Goal: Information Seeking & Learning: Learn about a topic

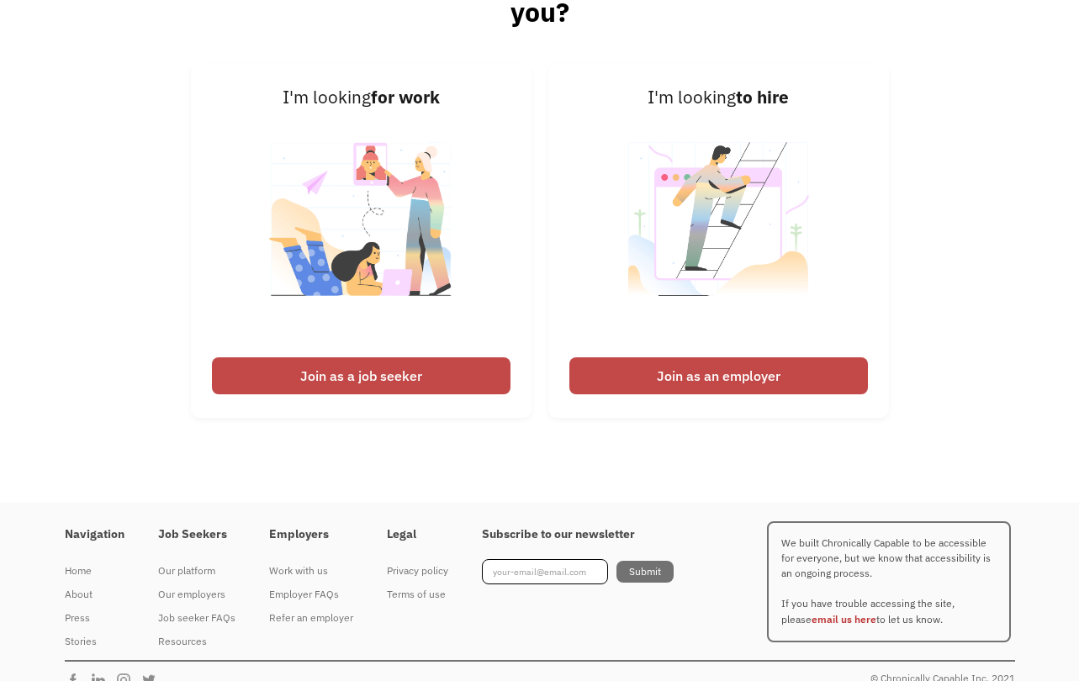
scroll to position [4151, 0]
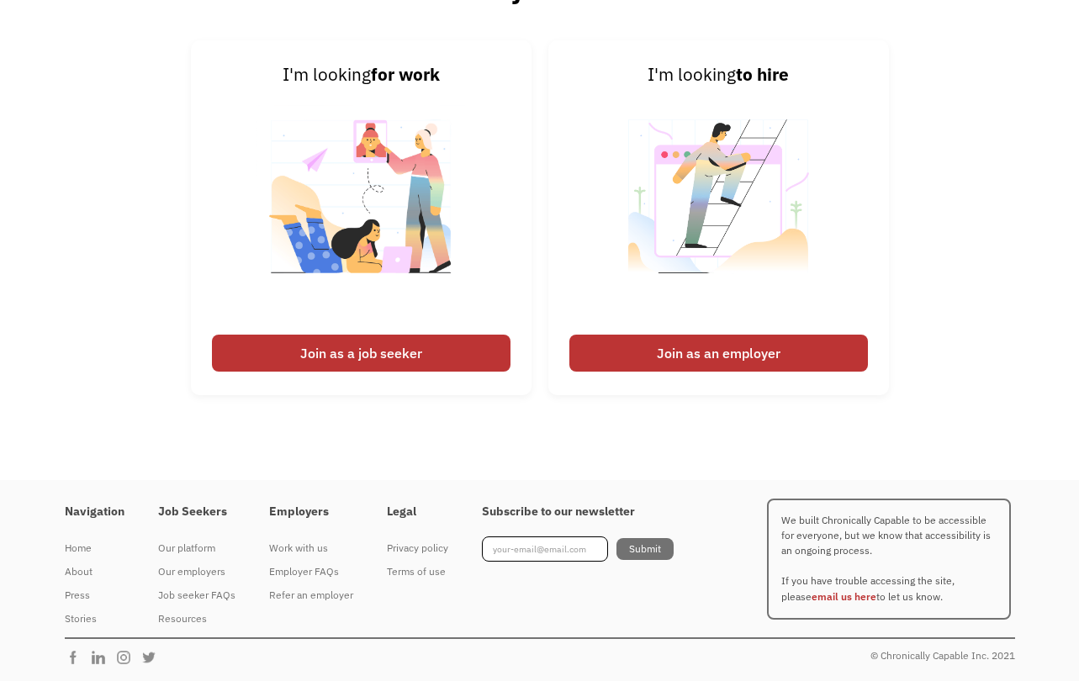
click at [201, 596] on div "Job seeker FAQs" at bounding box center [196, 595] width 77 height 20
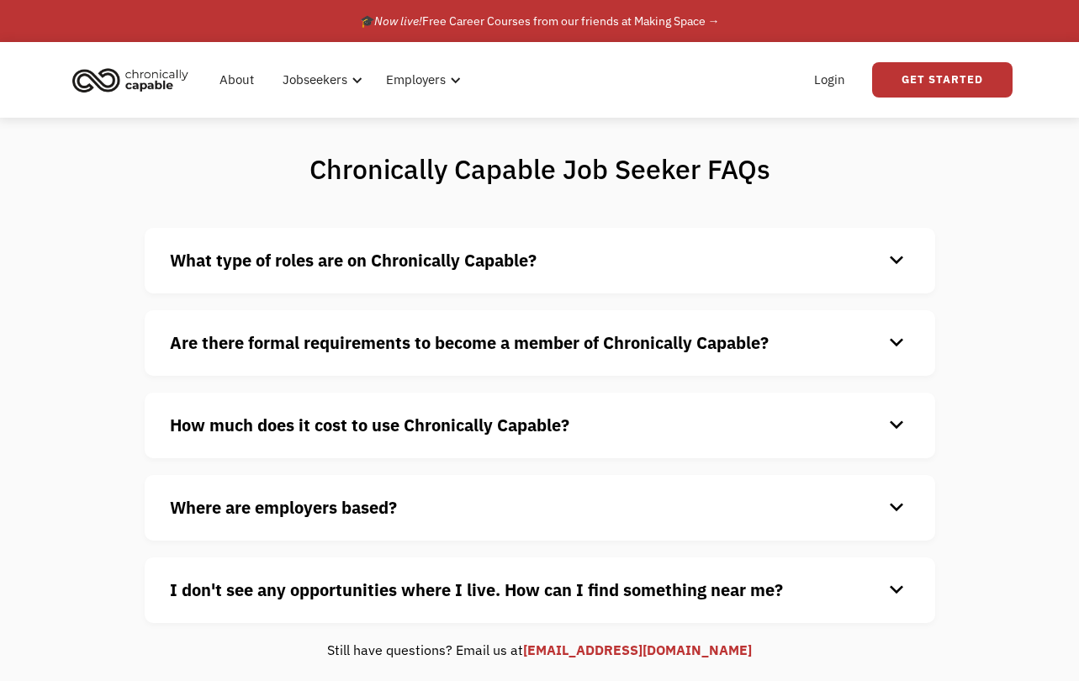
click at [904, 252] on div "keyboard_arrow_down" at bounding box center [896, 260] width 27 height 25
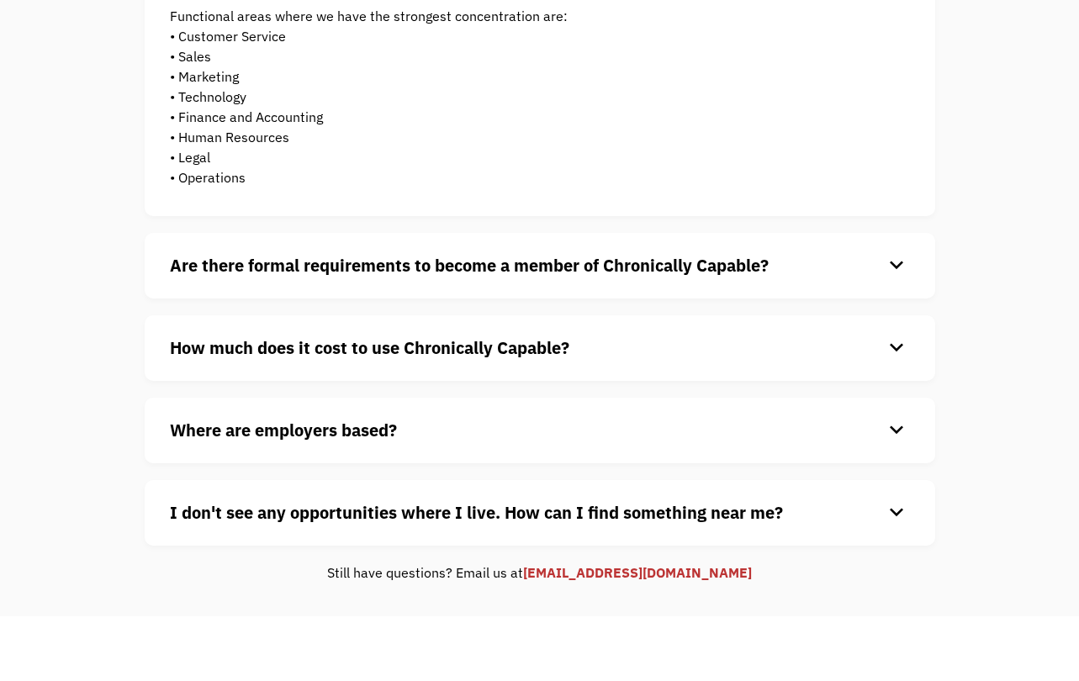
click at [873, 449] on div "Where are employers based? keyboard_arrow_down Our customers are based all over…" at bounding box center [540, 431] width 791 height 66
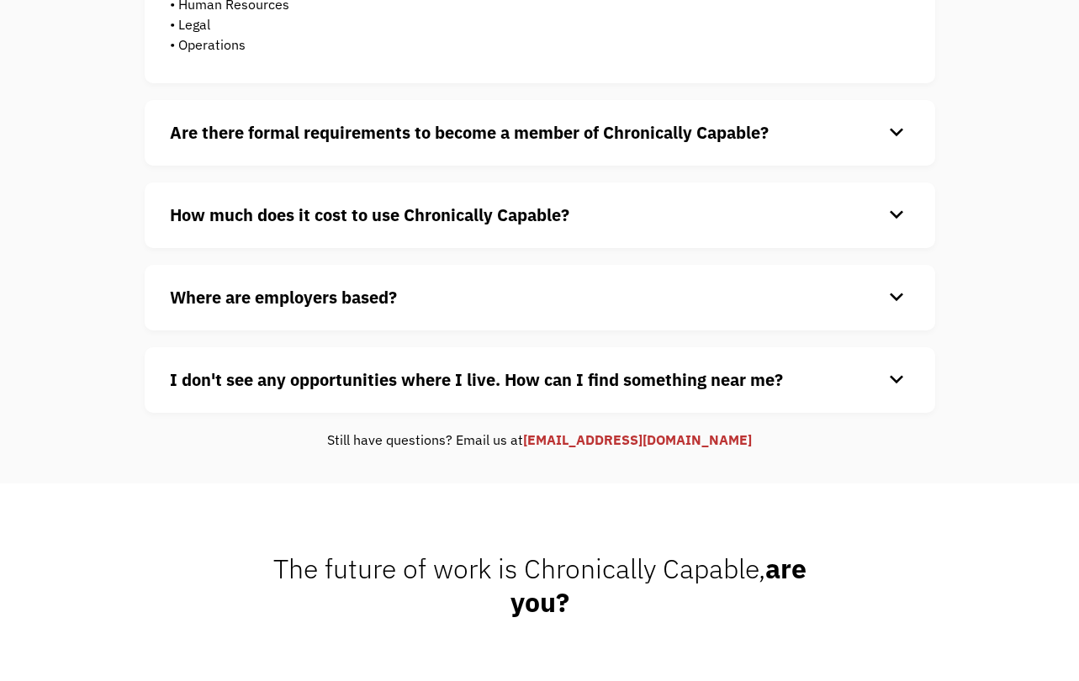
scroll to position [539, 0]
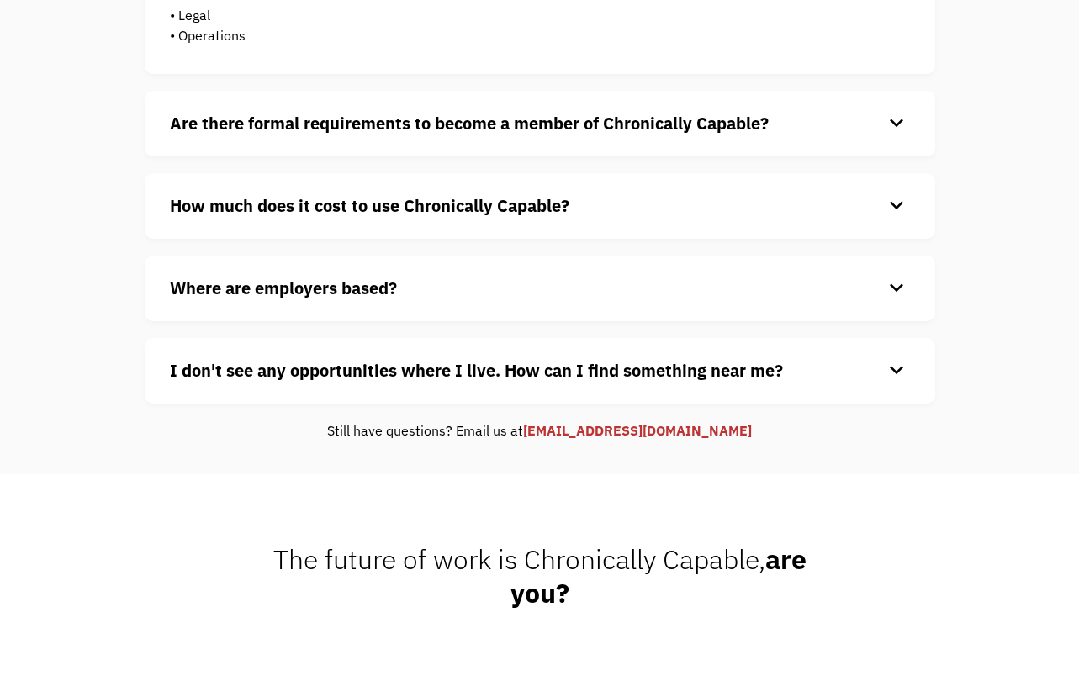
click at [914, 120] on div "Are there formal requirements to become a member of Chronically Capable? keyboa…" at bounding box center [540, 124] width 791 height 66
click at [900, 126] on div "keyboard_arrow_down" at bounding box center [896, 123] width 27 height 25
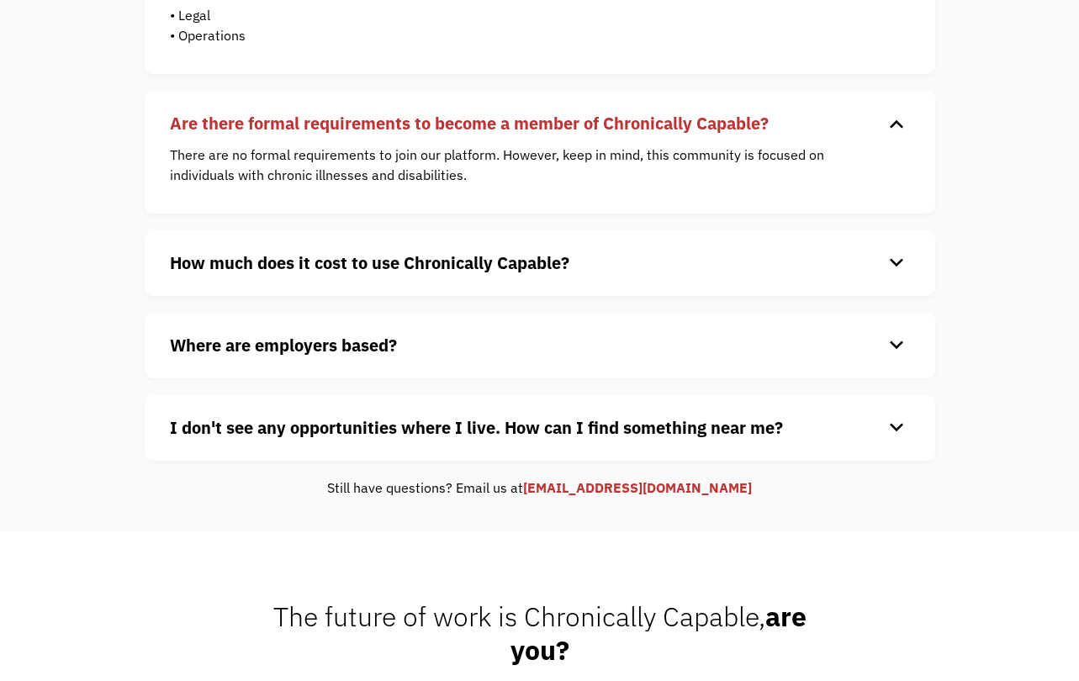
click at [906, 258] on div "keyboard_arrow_down" at bounding box center [896, 263] width 27 height 25
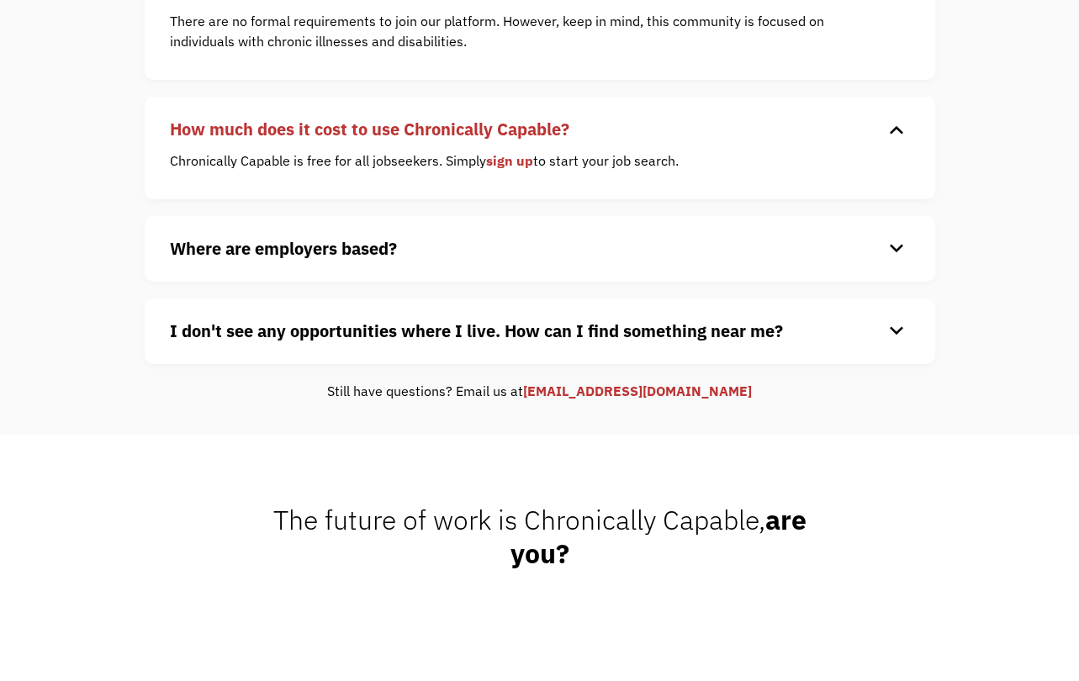
scroll to position [675, 0]
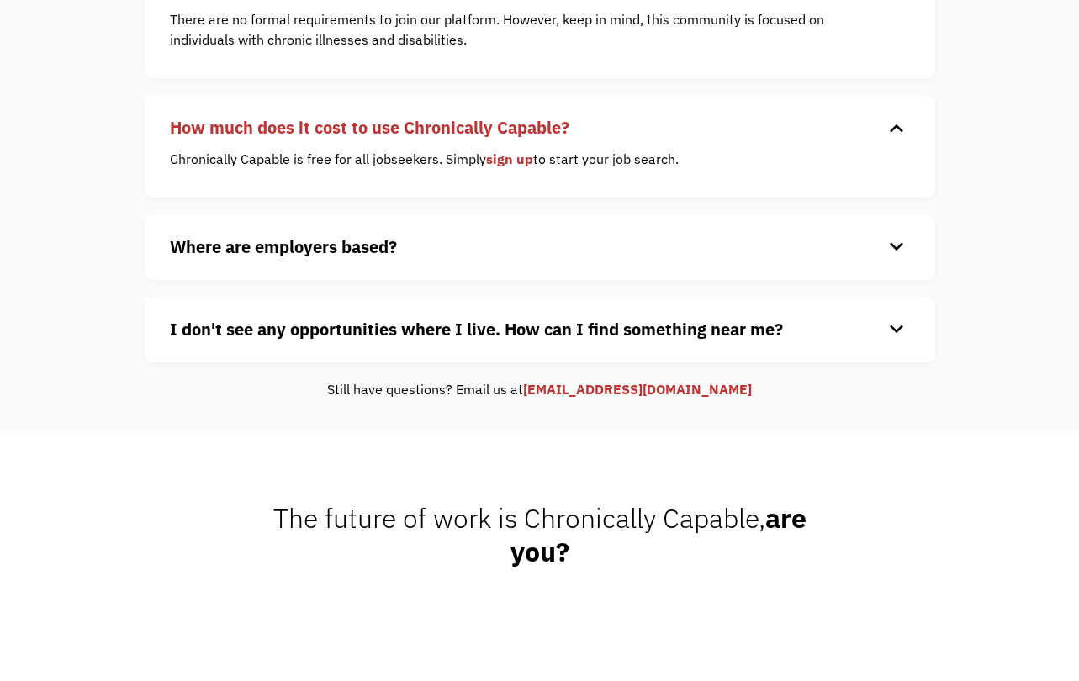
click at [910, 249] on div "Where are employers based? keyboard_arrow_down Our customers are based all over…" at bounding box center [540, 247] width 791 height 66
click at [904, 243] on div "keyboard_arrow_down" at bounding box center [896, 247] width 27 height 25
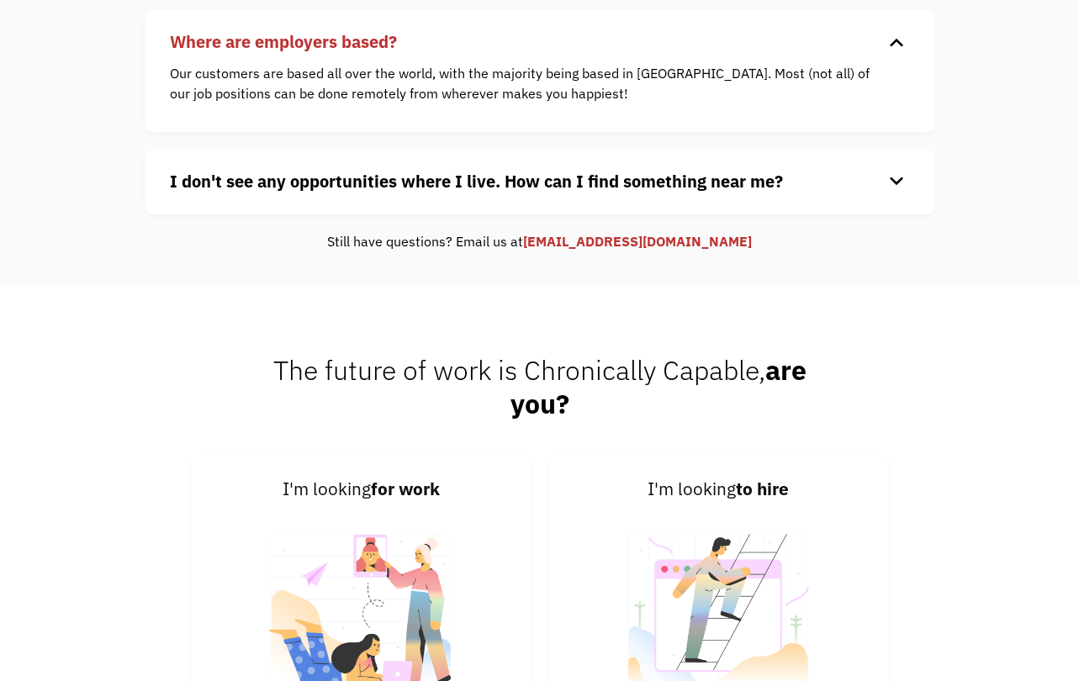
scroll to position [879, 0]
click at [897, 185] on div "keyboard_arrow_down" at bounding box center [896, 182] width 27 height 25
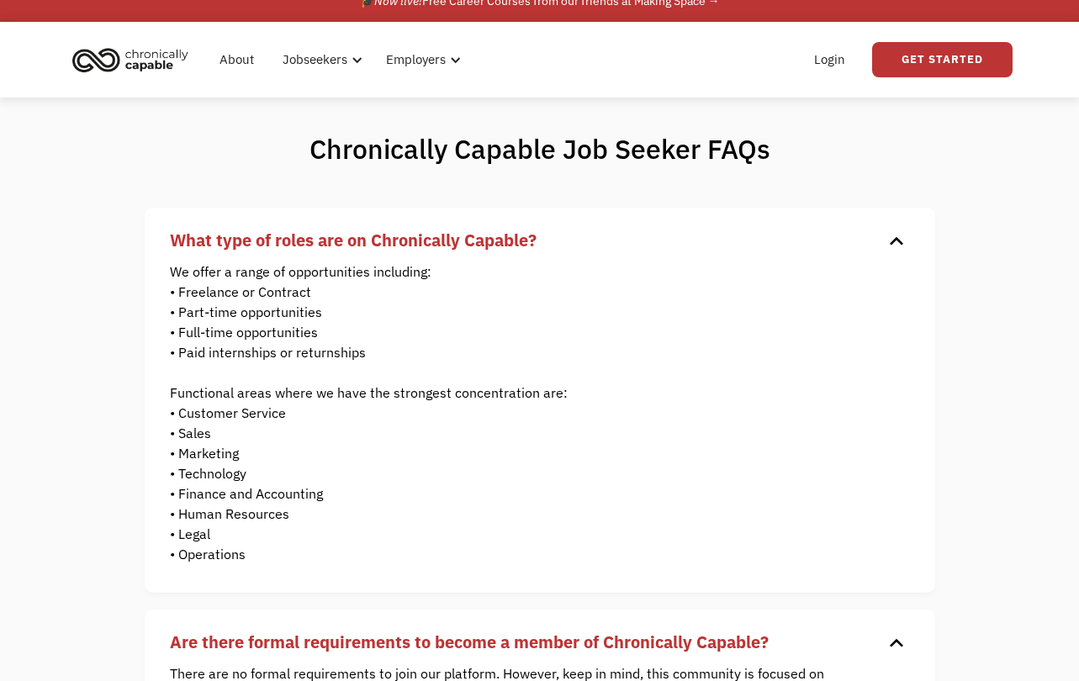
scroll to position [0, 0]
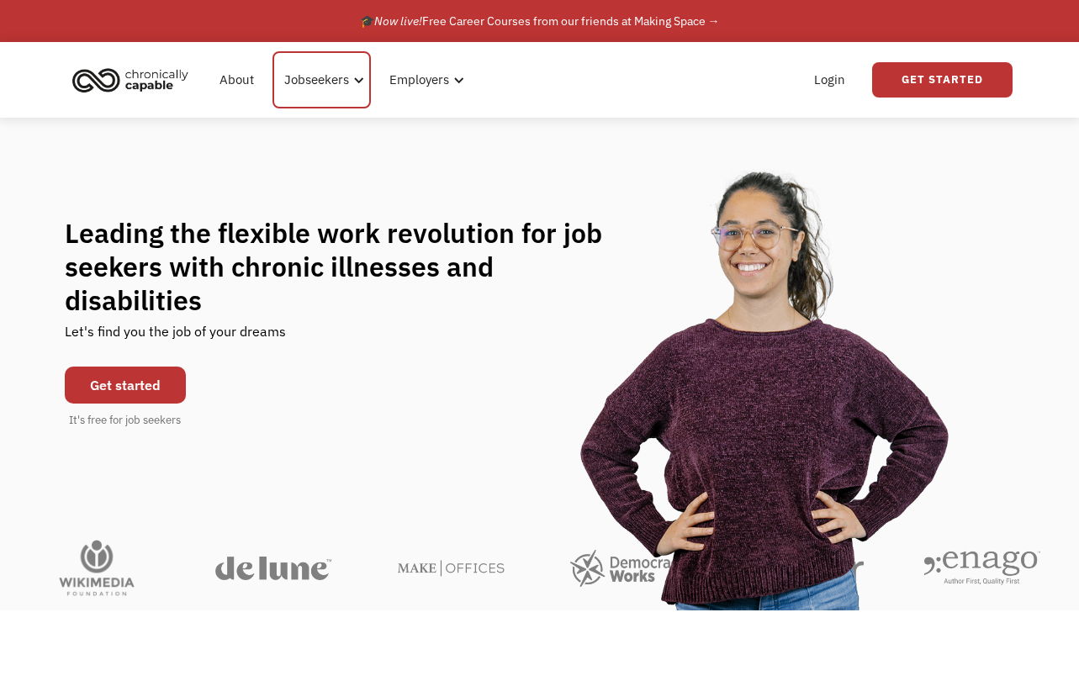
click at [360, 66] on div "Jobseekers" at bounding box center [321, 79] width 98 height 57
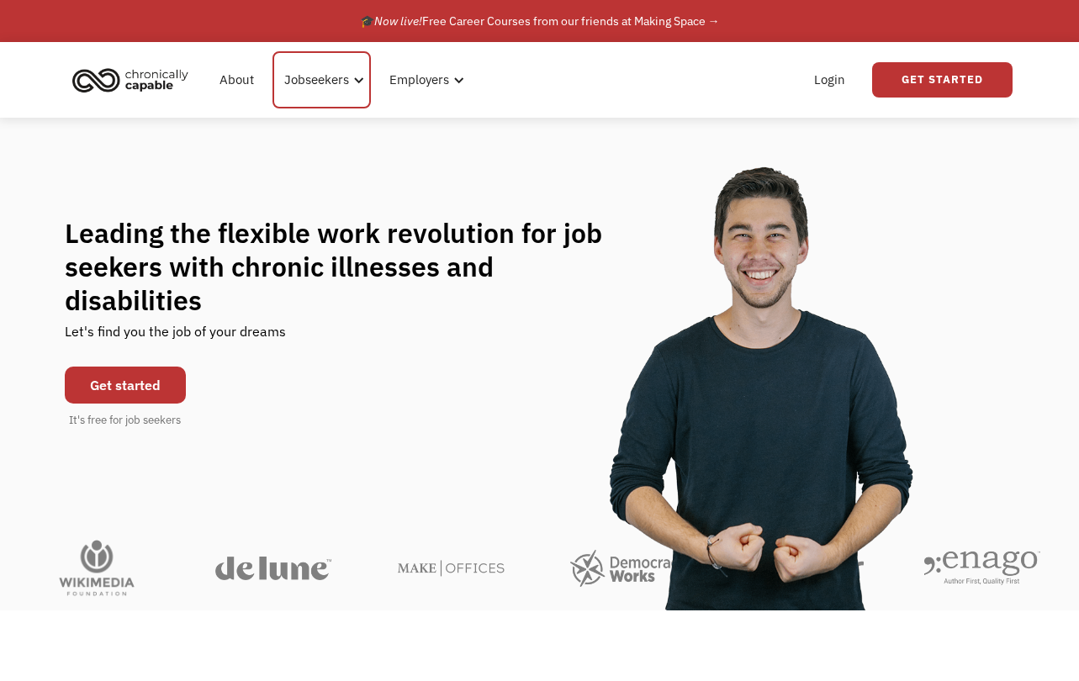
click at [348, 84] on div "Jobseekers" at bounding box center [321, 79] width 98 height 57
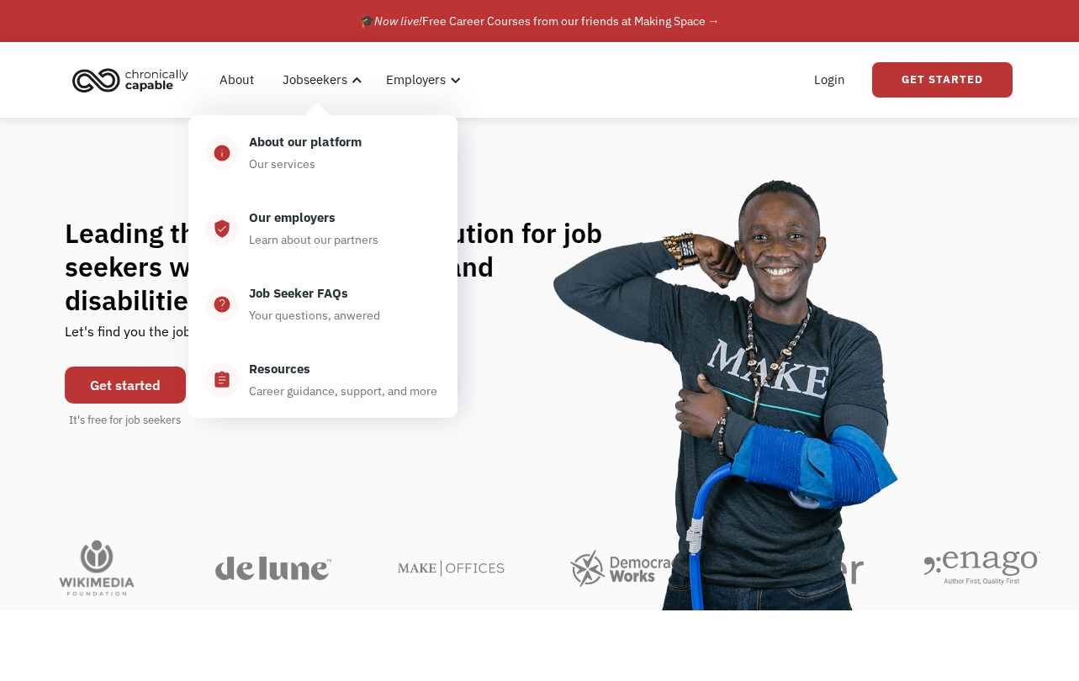
click at [292, 244] on div "Learn about our partners" at bounding box center [314, 240] width 130 height 20
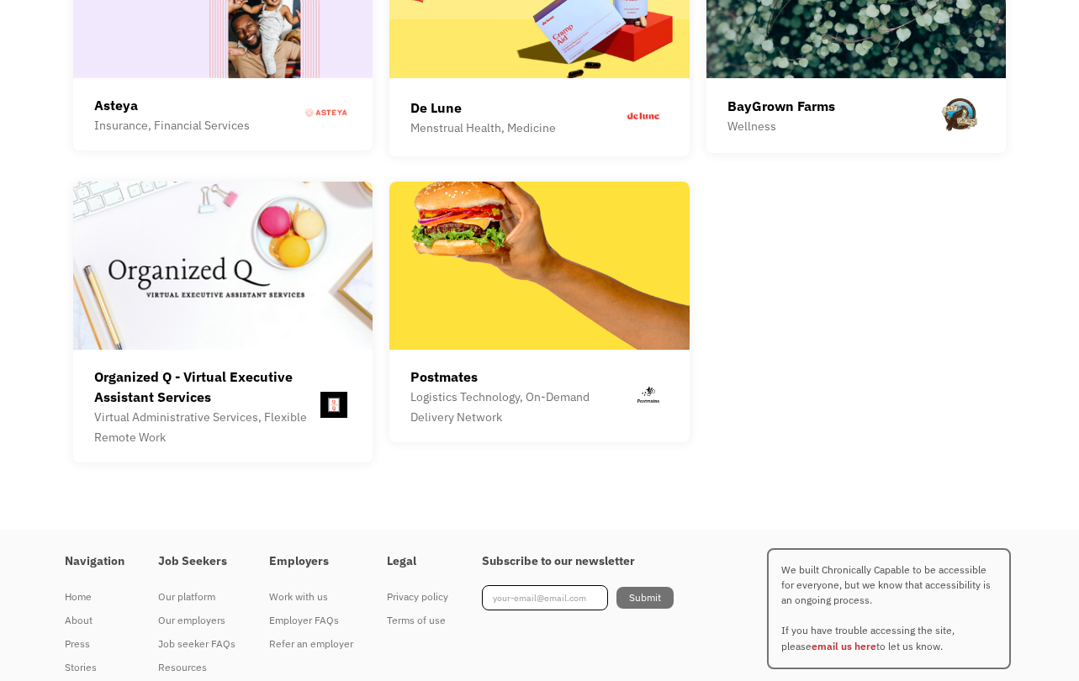
scroll to position [4759, 0]
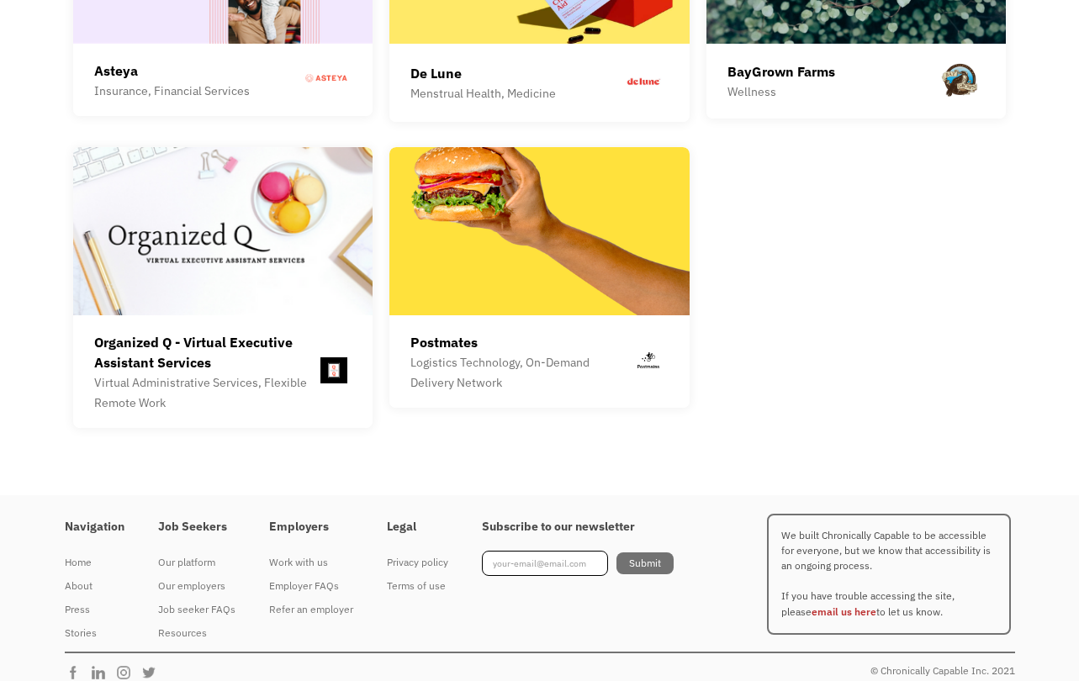
click at [185, 623] on div "Resources" at bounding box center [196, 633] width 77 height 20
